Goal: Use online tool/utility: Utilize a website feature to perform a specific function

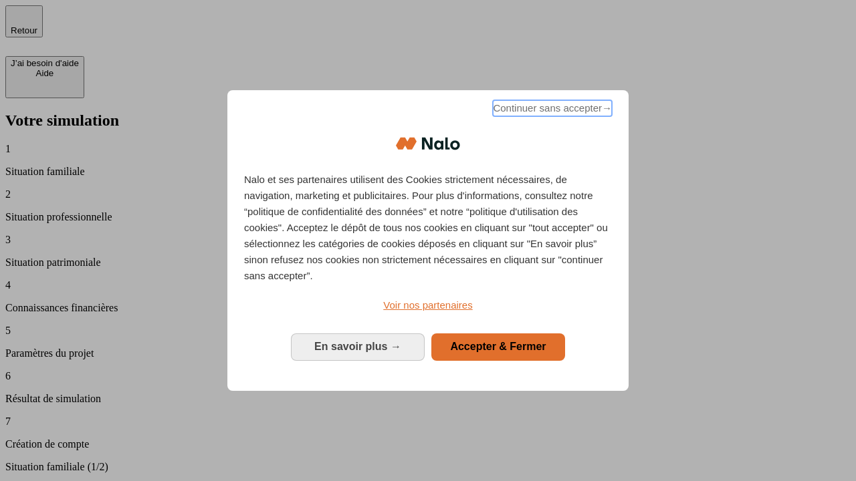
click at [551, 110] on span "Continuer sans accepter →" at bounding box center [552, 108] width 119 height 16
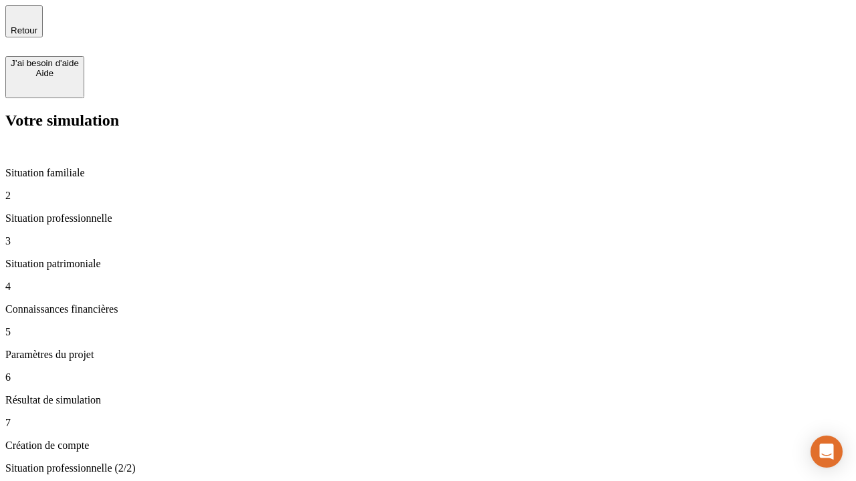
type input "30 000"
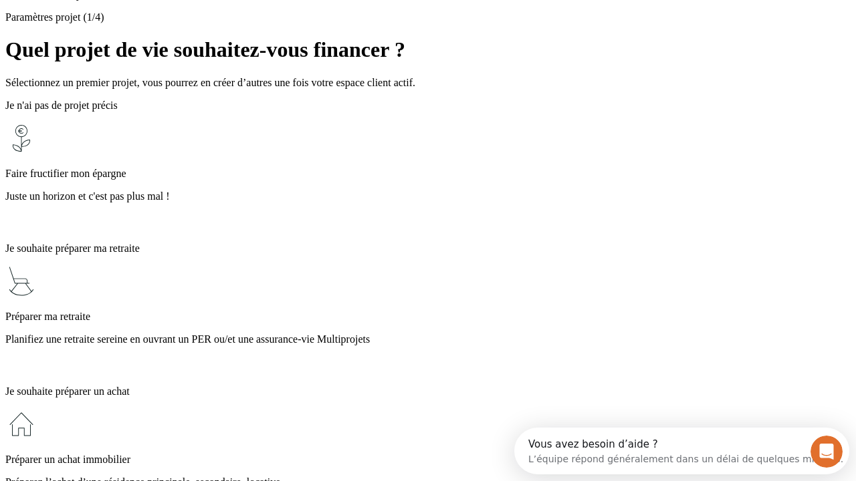
scroll to position [12, 0]
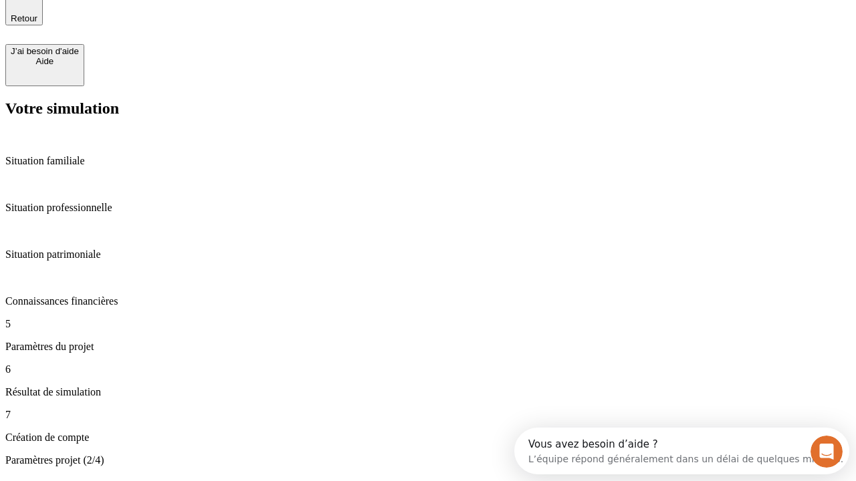
type input "25"
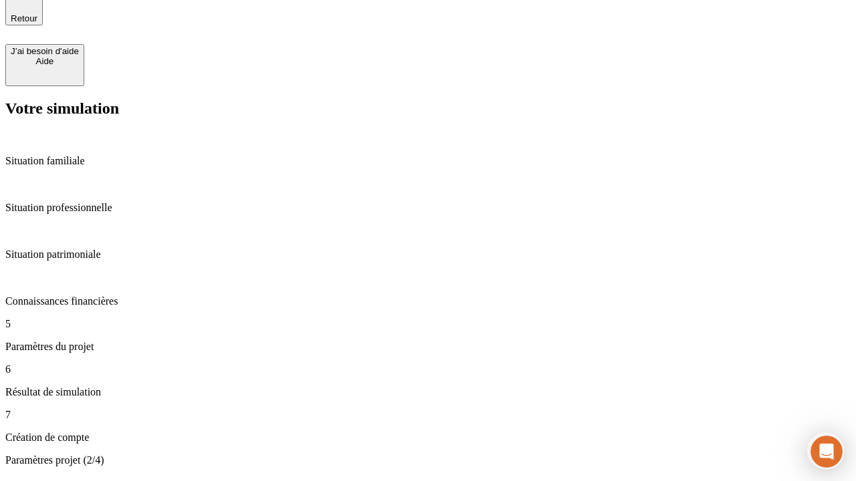
type input "1 000"
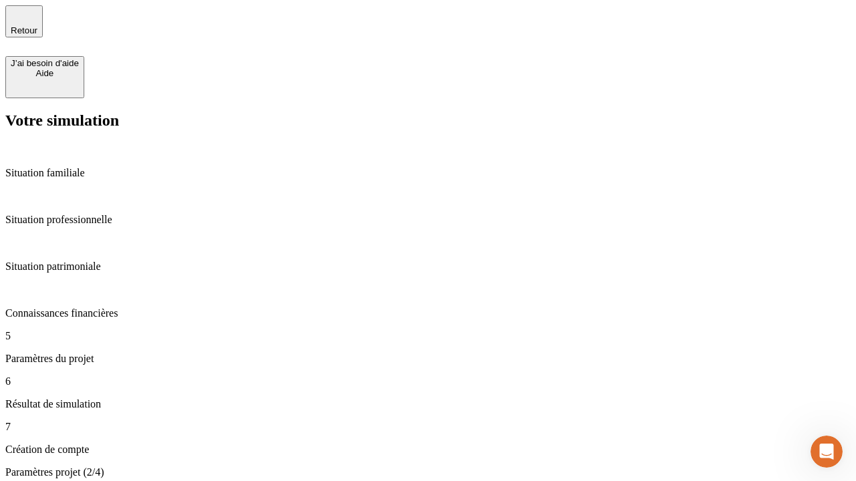
type input "640"
